Goal: Information Seeking & Learning: Understand process/instructions

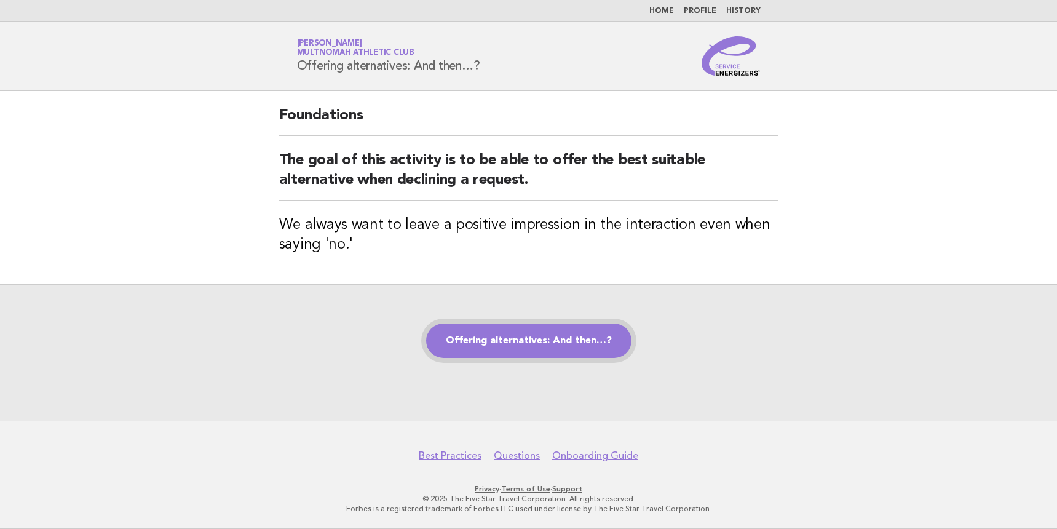
click at [497, 338] on link "Offering alternatives: And then…?" at bounding box center [528, 341] width 205 height 34
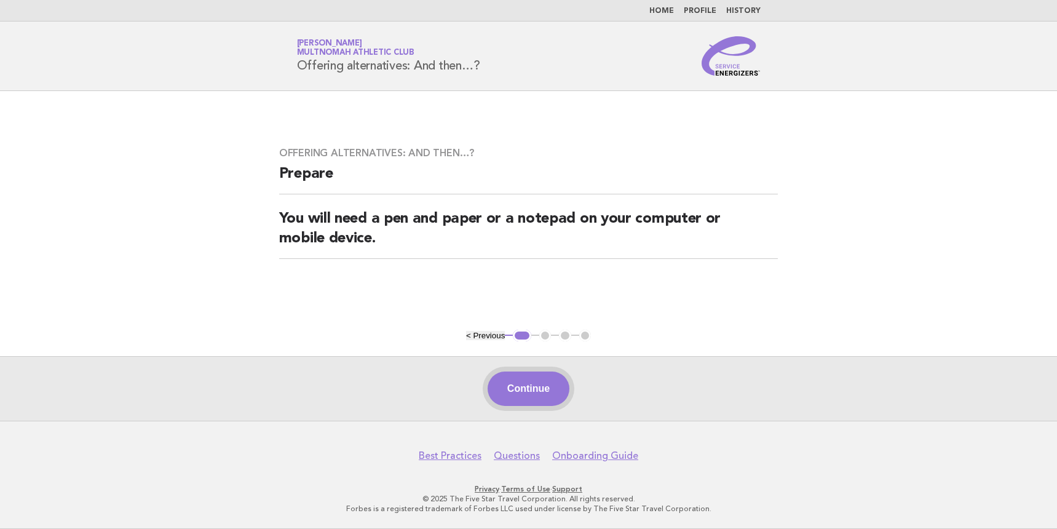
click at [540, 386] on button "Continue" at bounding box center [529, 389] width 82 height 34
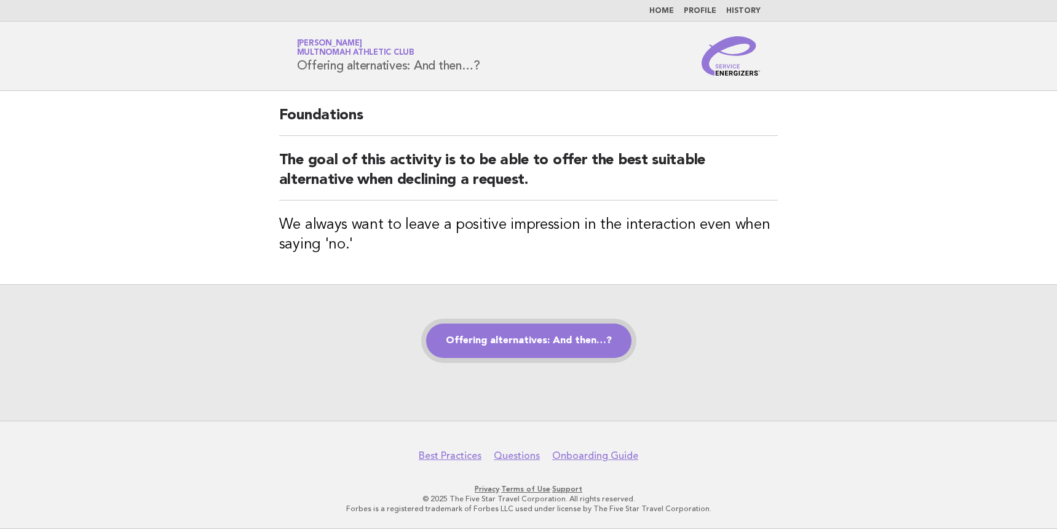
click at [557, 352] on link "Offering alternatives: And then…?" at bounding box center [528, 341] width 205 height 34
click at [509, 336] on link "Offering alternatives: And then…?" at bounding box center [528, 341] width 205 height 34
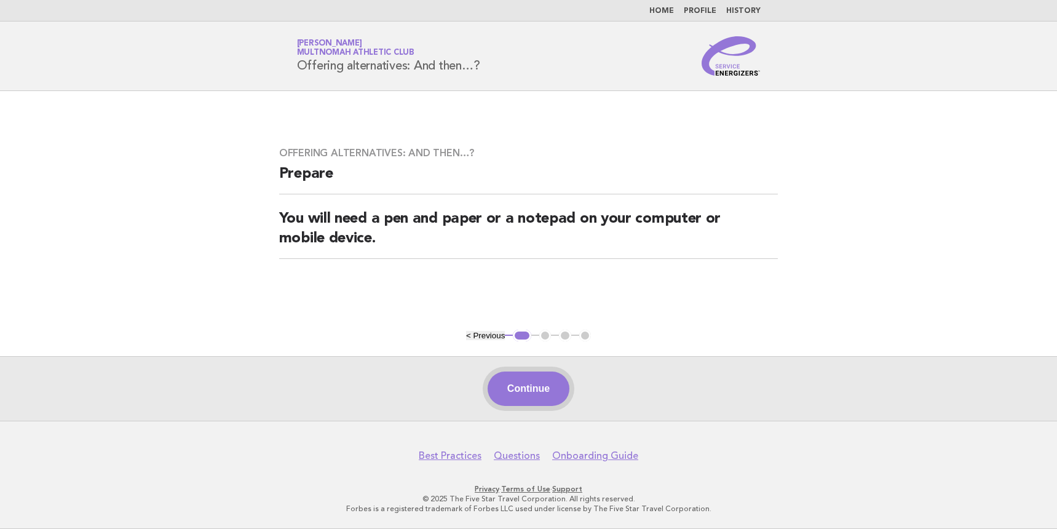
click at [520, 388] on button "Continue" at bounding box center [529, 389] width 82 height 34
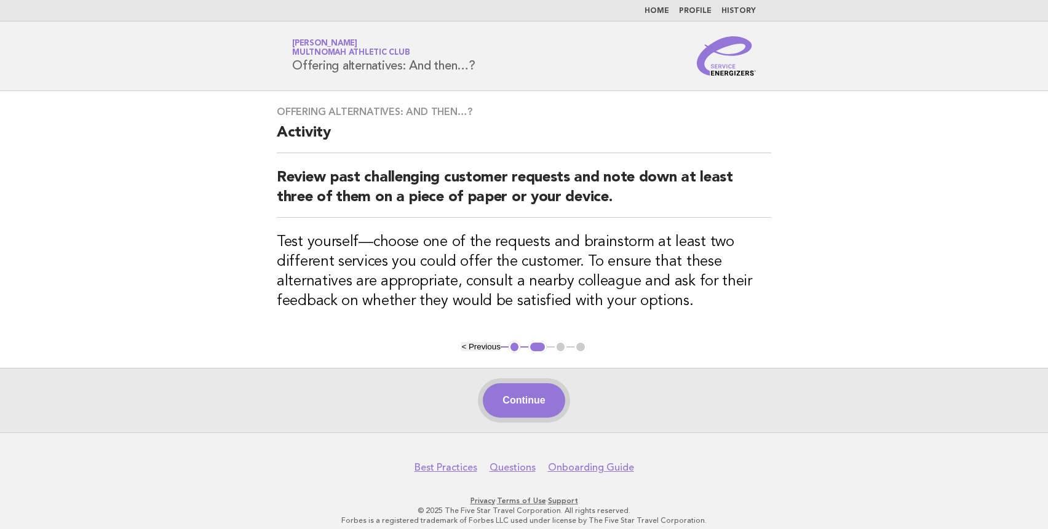
click at [533, 407] on button "Continue" at bounding box center [524, 400] width 82 height 34
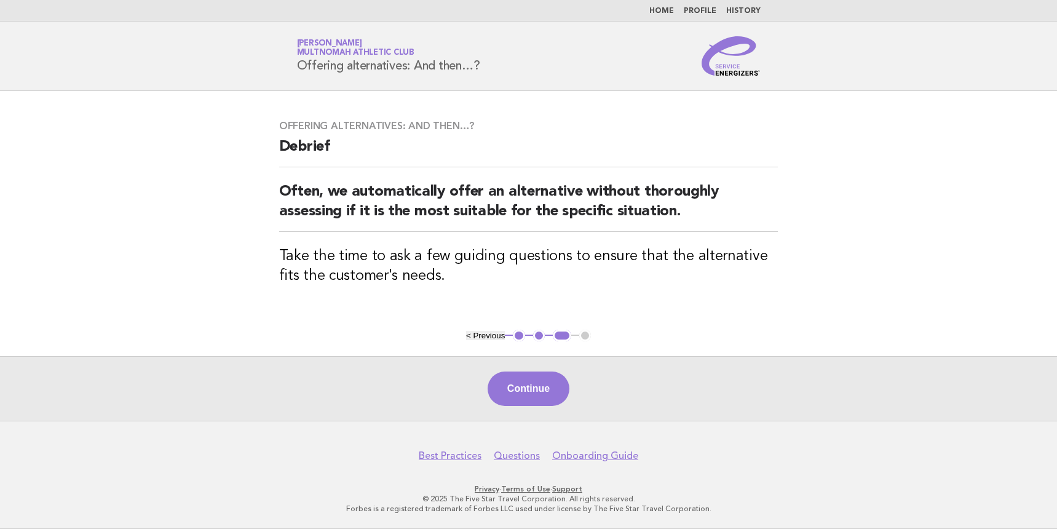
click at [533, 407] on div "Continue" at bounding box center [528, 388] width 1057 height 65
click at [539, 392] on button "Continue" at bounding box center [529, 389] width 82 height 34
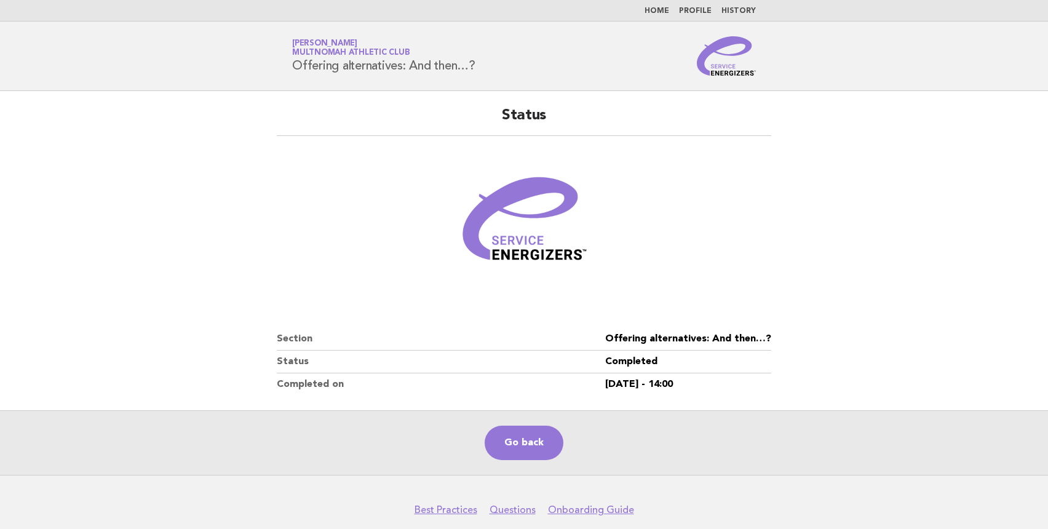
click at [539, 392] on dt "Completed on" at bounding box center [441, 384] width 328 height 22
